Goal: Ask a question: Seek information or help from site administrators or community

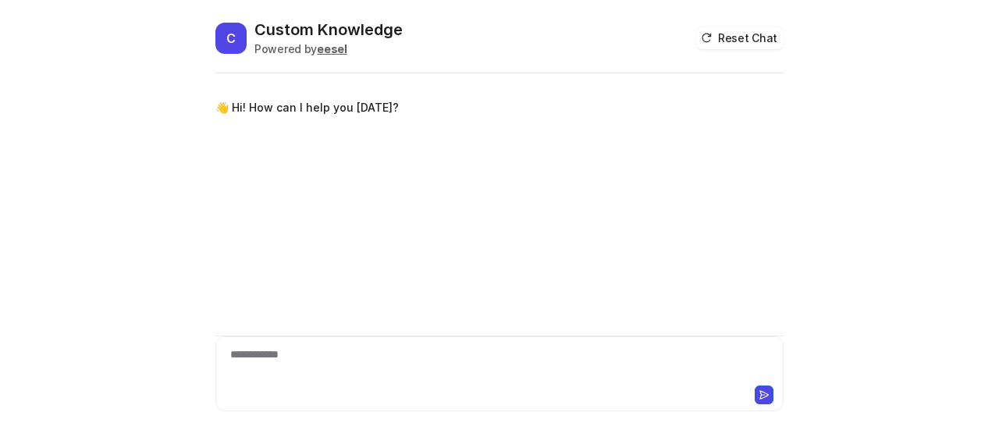
click at [317, 358] on div "**********" at bounding box center [499, 364] width 561 height 36
paste div
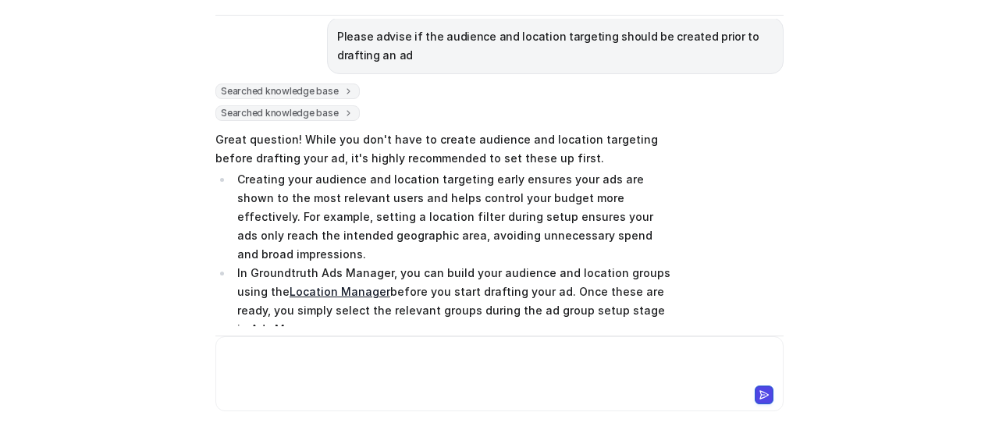
scroll to position [78, 0]
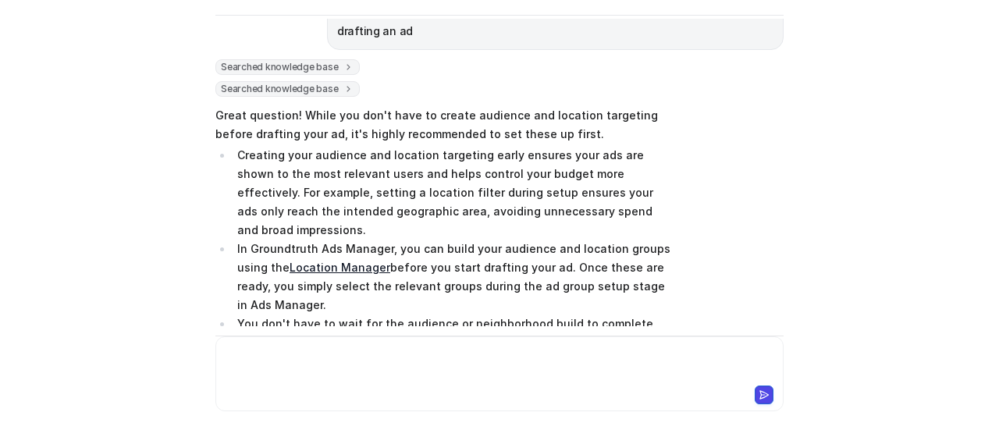
click at [850, 138] on div "C Custom Knowledge Powered by eesel Reset Chat 👋 Hi! How can I help you [DATE]?…" at bounding box center [499, 215] width 999 height 430
click at [807, 216] on div "C Custom Knowledge Powered by eesel Reset Chat 👋 Hi! How can I help you [DATE]?…" at bounding box center [499, 215] width 999 height 430
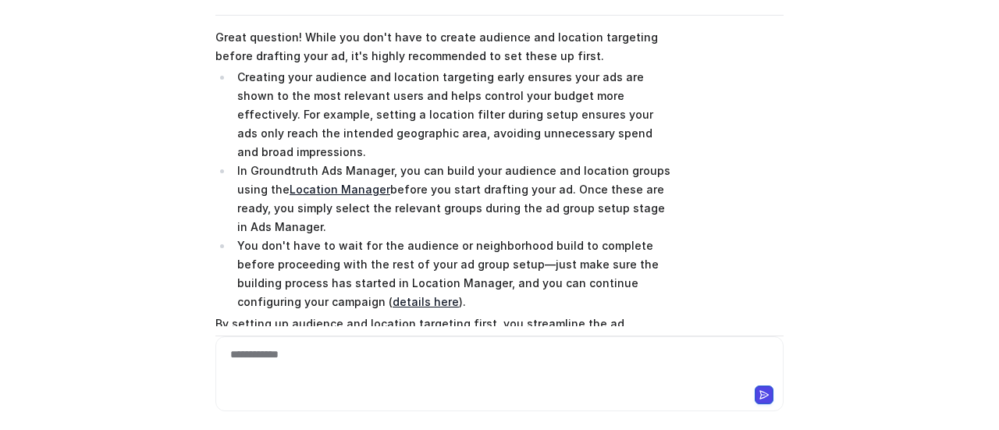
scroll to position [226, 0]
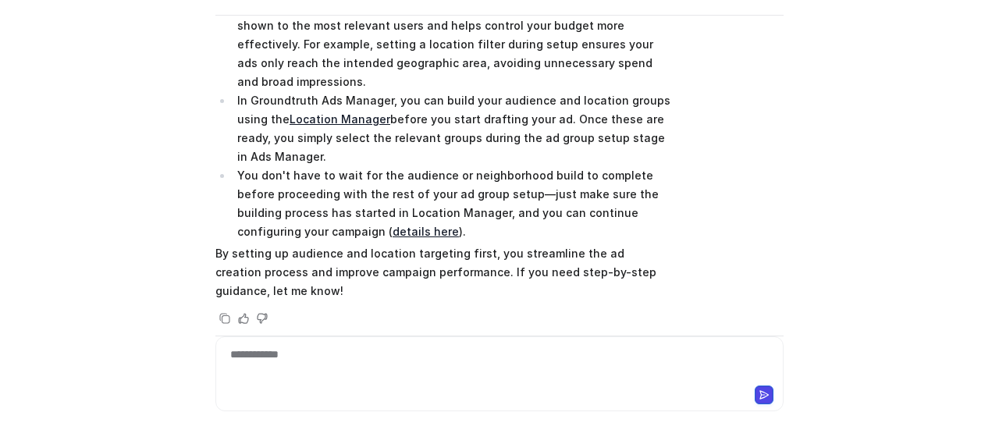
click at [761, 242] on div "Searched knowledge base search_queries : [ "Should audience and location target…" at bounding box center [499, 119] width 568 height 417
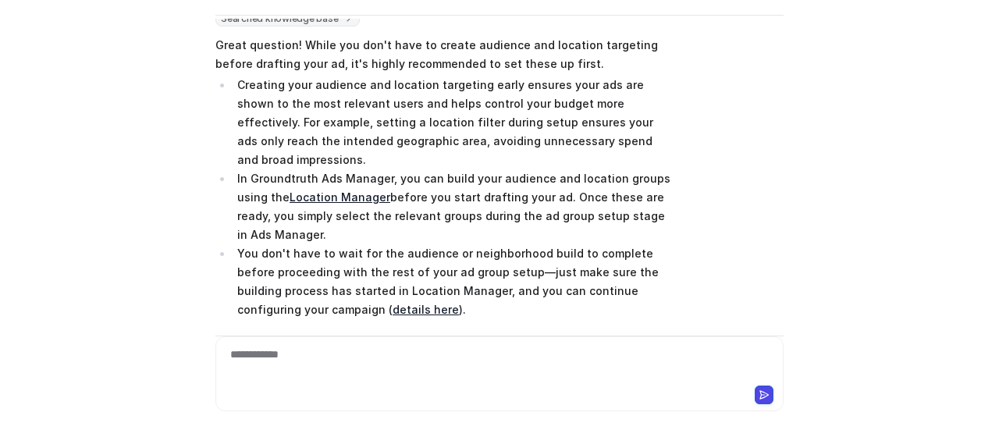
scroll to position [70, 0]
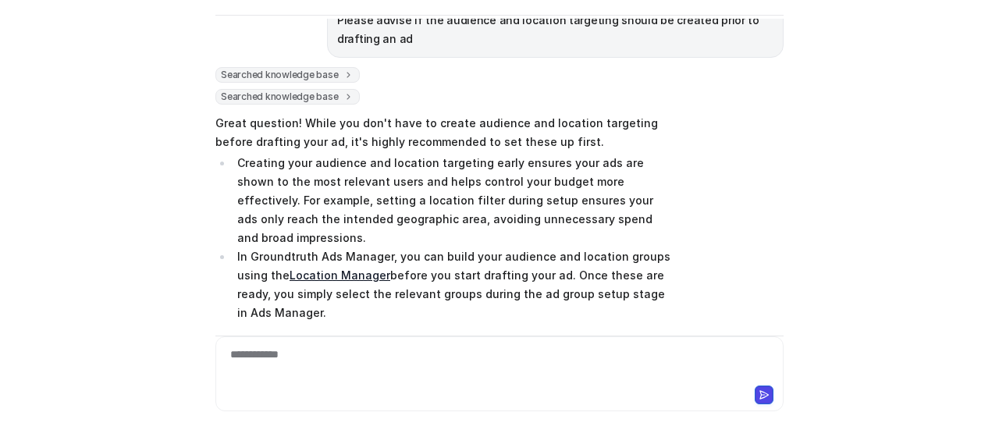
click at [782, 197] on div "C Custom Knowledge Powered by eesel Reset Chat 👋 Hi! How can I help you [DATE]?…" at bounding box center [499, 166] width 593 height 411
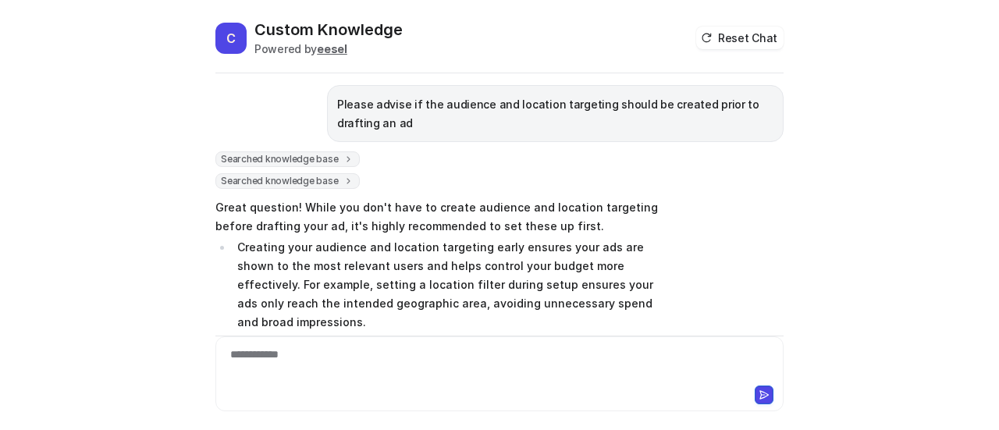
scroll to position [0, 0]
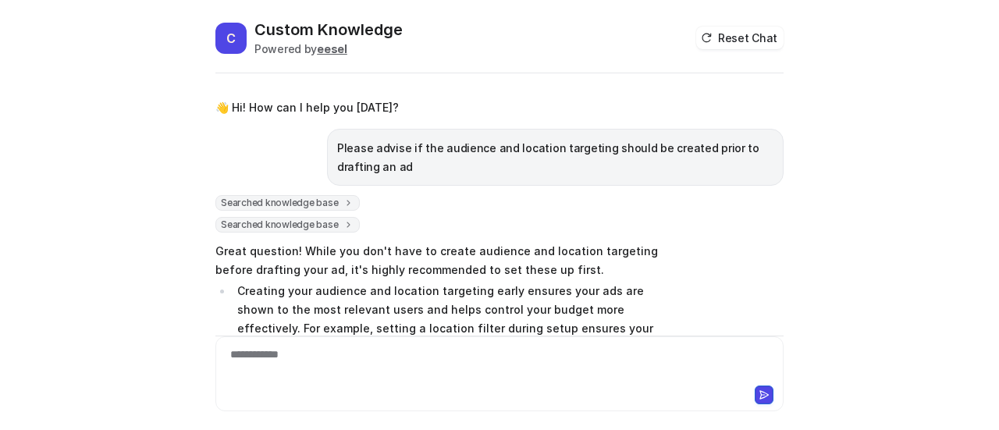
click at [885, 159] on div "C Custom Knowledge Powered by eesel Reset Chat 👋 Hi! How can I help you [DATE]?…" at bounding box center [499, 215] width 999 height 430
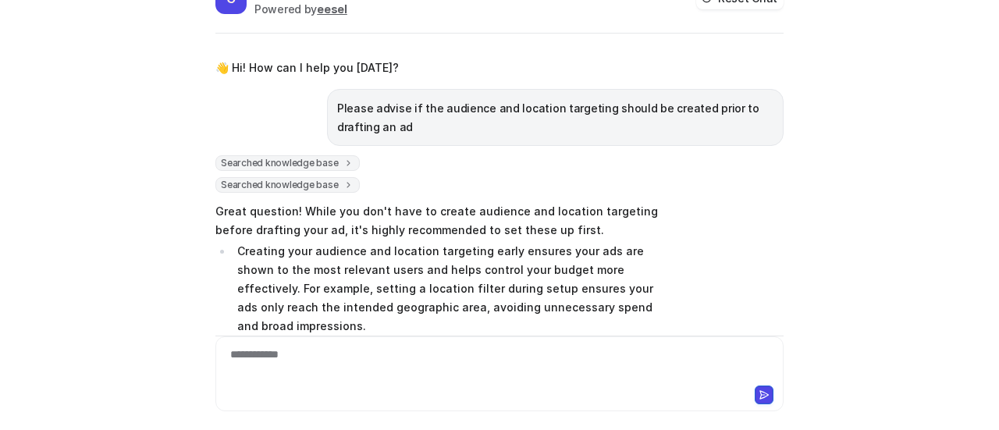
scroll to position [58, 0]
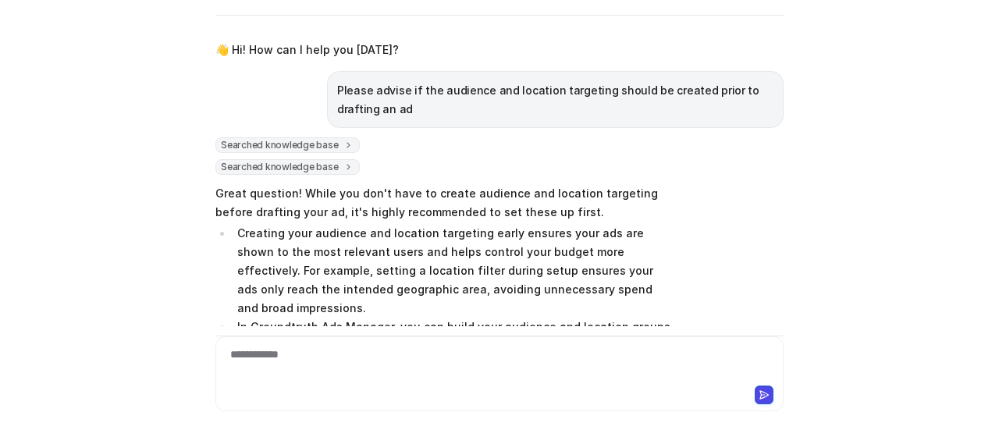
click at [764, 233] on div "Searched knowledge base search_queries : [ "Should audience and location target…" at bounding box center [499, 345] width 568 height 417
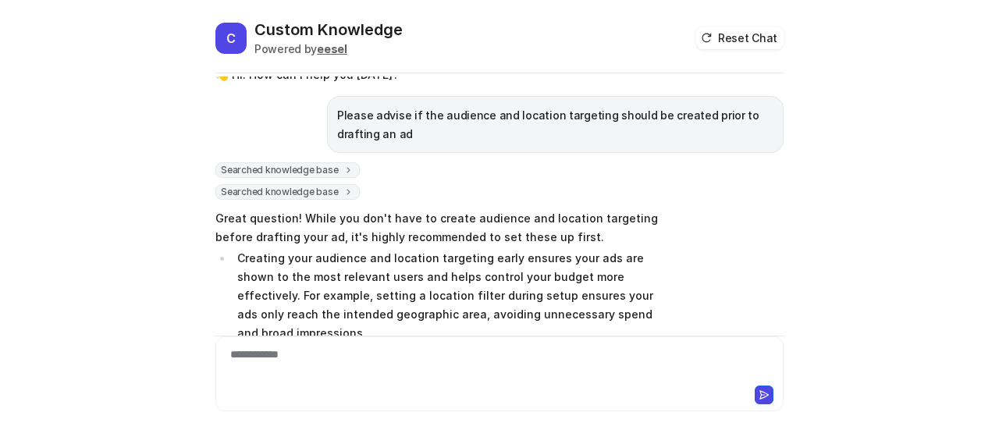
scroll to position [0, 0]
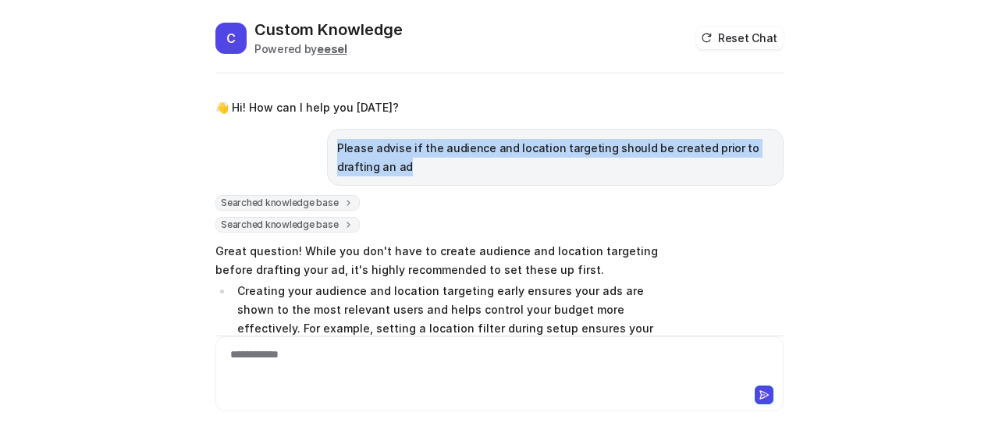
drag, startPoint x: 327, startPoint y: 144, endPoint x: 363, endPoint y: 167, distance: 42.4
click at [363, 167] on div "Please advise if the audience and location targeting should be created prior to…" at bounding box center [555, 157] width 456 height 57
copy p "Please advise if the audience and location targeting should be created prior to…"
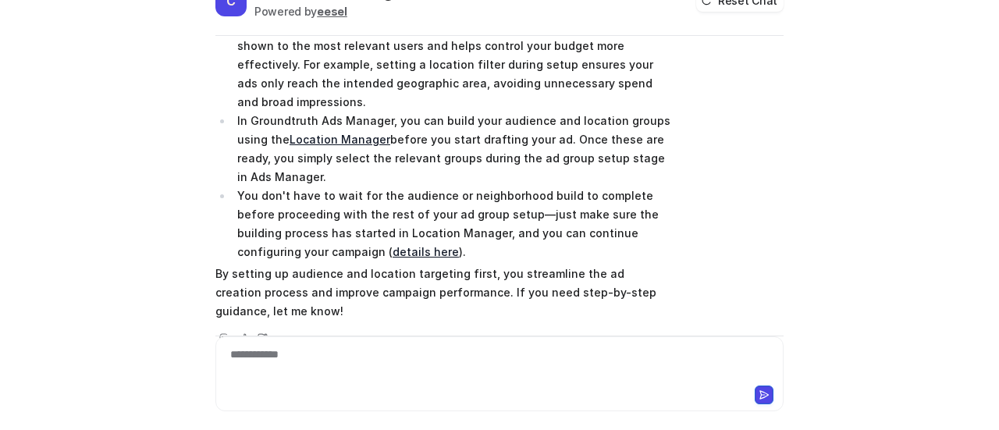
scroll to position [58, 0]
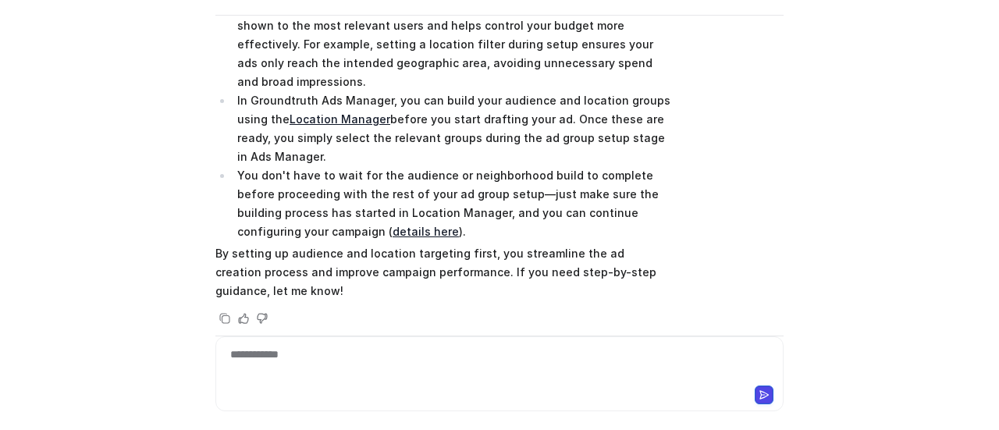
click at [438, 356] on div "**********" at bounding box center [499, 364] width 561 height 36
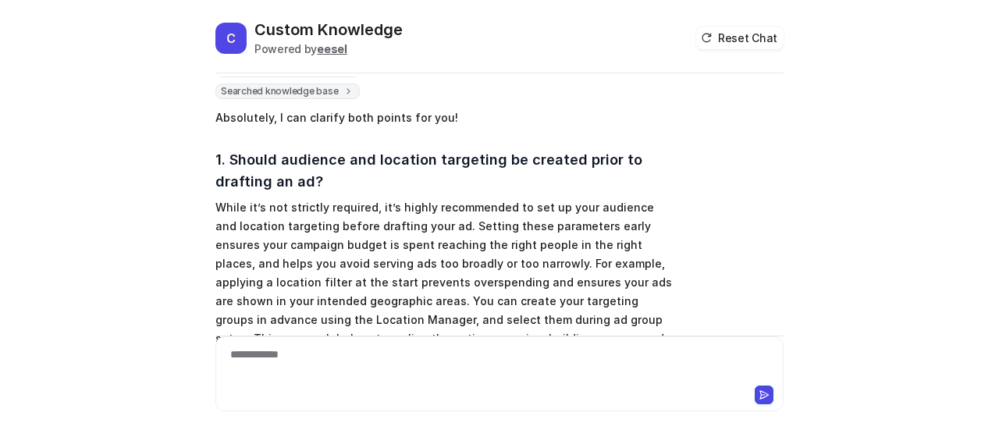
scroll to position [624, 0]
click at [755, 163] on div "Searched knowledge base search_queries : [ "Should audience and location target…" at bounding box center [499, 380] width 568 height 634
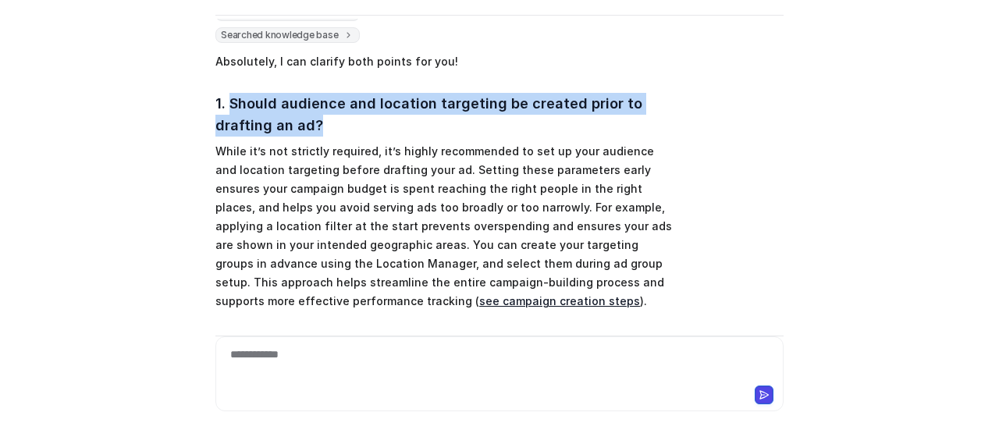
drag, startPoint x: 223, startPoint y: 80, endPoint x: 323, endPoint y: 97, distance: 101.2
click at [323, 97] on h3 "1. Should audience and location targeting be created prior to drafting an ad?" at bounding box center [443, 115] width 456 height 44
copy h3 "Should audience and location targeting be created prior to drafting an ad?"
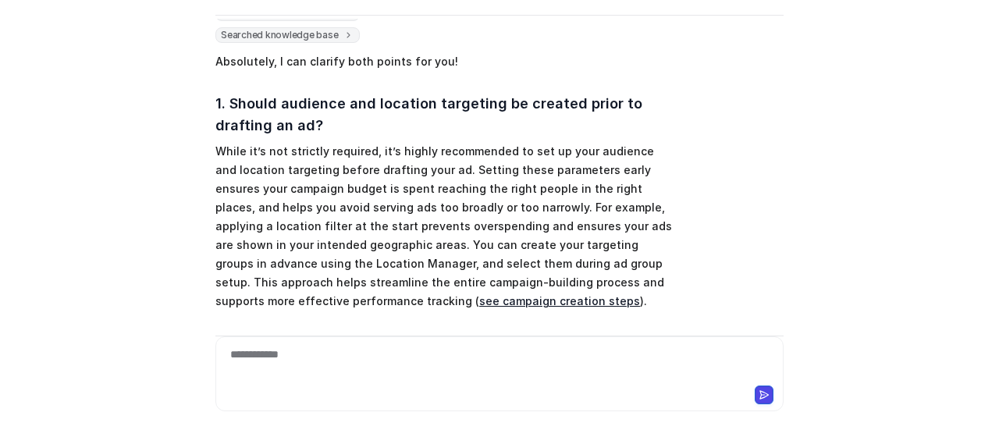
click at [339, 142] on p "While it’s not strictly required, it’s highly recommended to set up your audien…" at bounding box center [443, 226] width 456 height 168
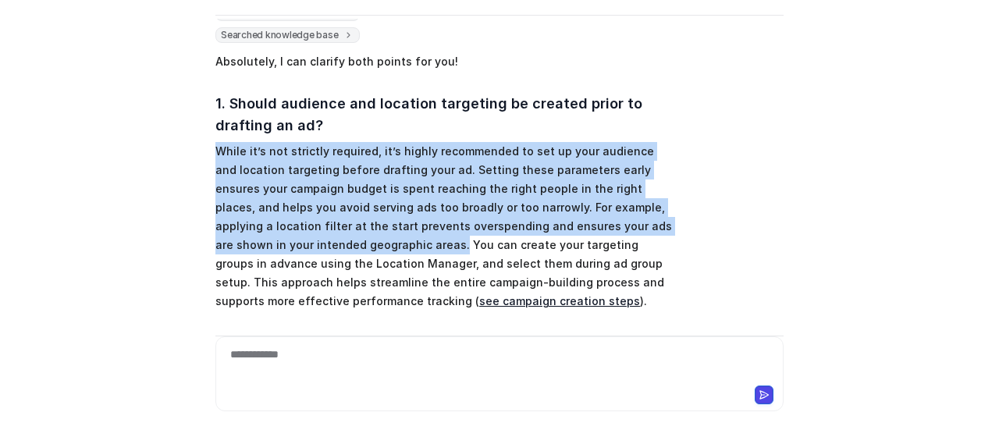
drag, startPoint x: 210, startPoint y: 127, endPoint x: 303, endPoint y: 224, distance: 134.1
click at [303, 224] on p "While it’s not strictly required, it’s highly recommended to set up your audien…" at bounding box center [443, 226] width 456 height 168
copy p "While it’s not strictly required, it’s highly recommended to set up your audien…"
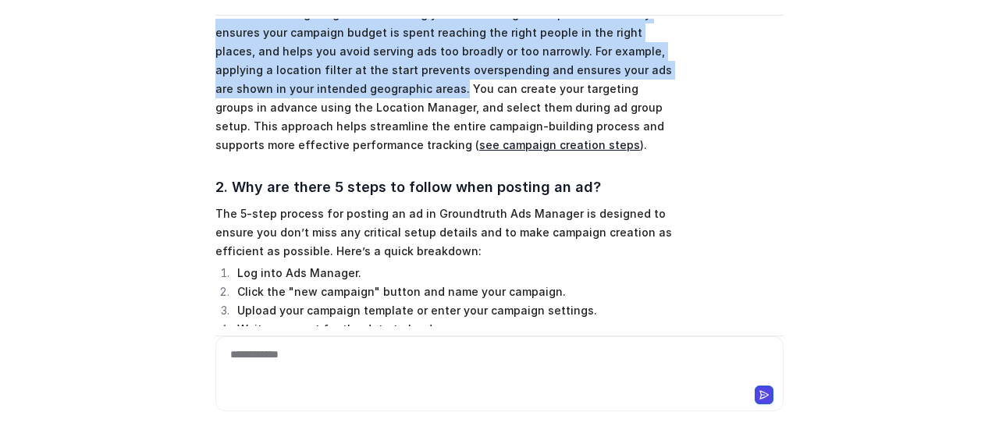
scroll to position [936, 0]
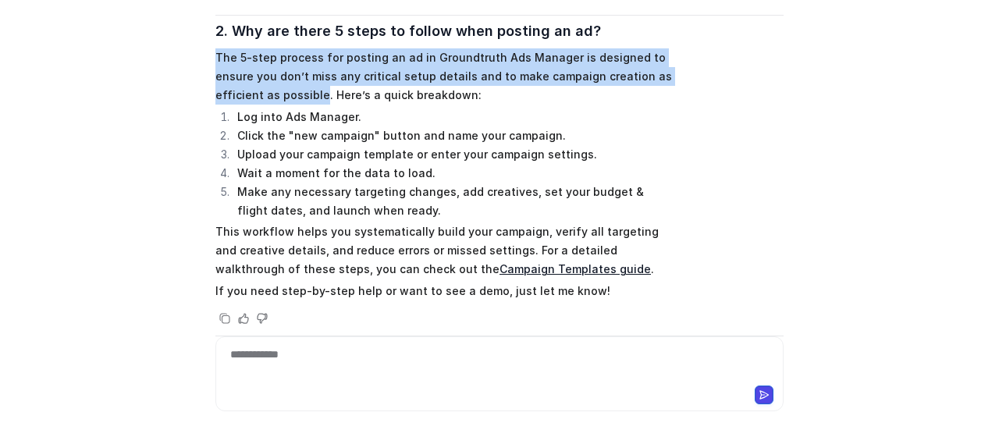
drag, startPoint x: 211, startPoint y: 34, endPoint x: 314, endPoint y: 72, distance: 109.8
click at [314, 72] on p "The 5-step process for posting an ad in Groundtruth Ads Manager is designed to …" at bounding box center [443, 76] width 456 height 56
copy p "The 5-step process for posting an ad in Groundtruth Ads Manager is designed to …"
